Goal: Transaction & Acquisition: Purchase product/service

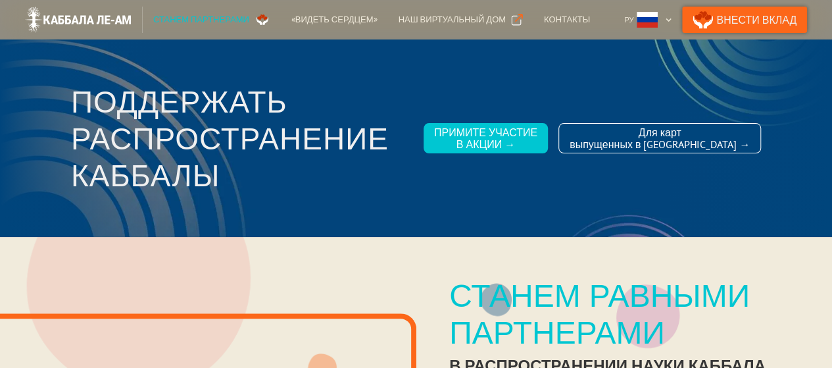
click at [771, 23] on link "Внести Вклад" at bounding box center [744, 20] width 125 height 26
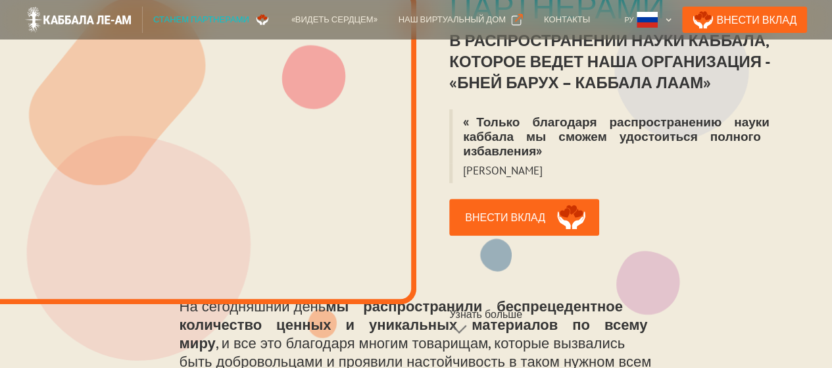
scroll to position [351, 0]
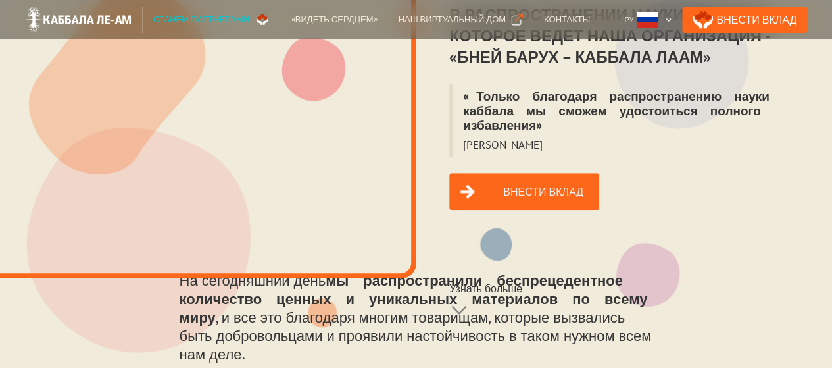
click at [517, 173] on link "Внести вклад" at bounding box center [524, 191] width 150 height 37
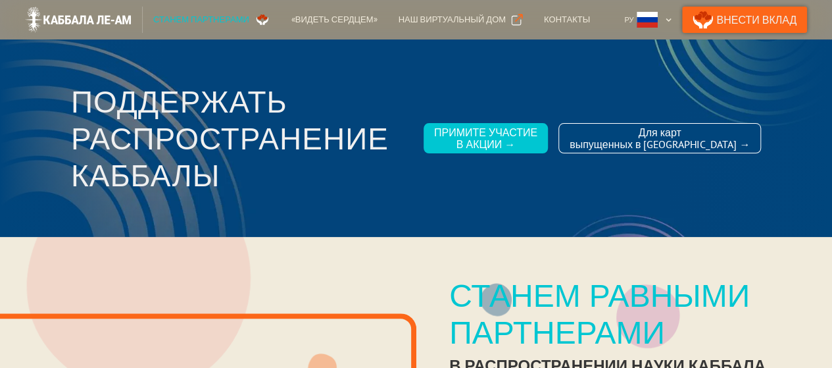
click at [752, 15] on link "Внести Вклад" at bounding box center [744, 20] width 125 height 26
click at [757, 16] on link "Внести Вклад" at bounding box center [744, 20] width 125 height 26
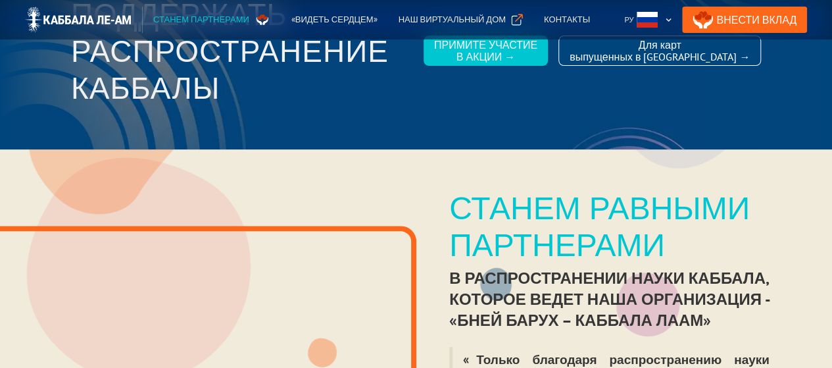
scroll to position [132, 0]
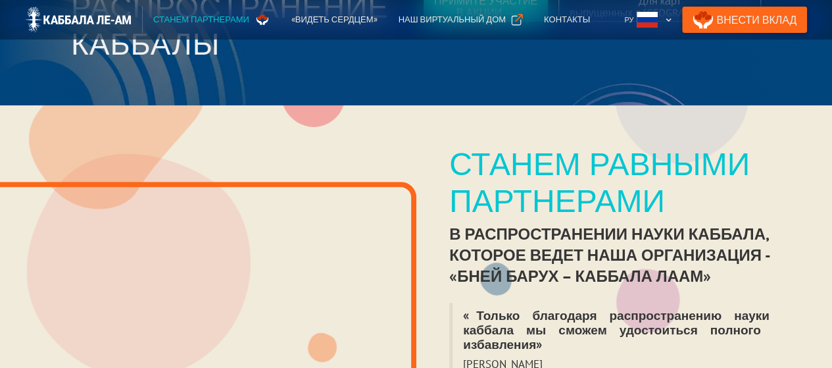
click at [778, 15] on link "Внести Вклад" at bounding box center [744, 20] width 125 height 26
